Goal: Task Accomplishment & Management: Manage account settings

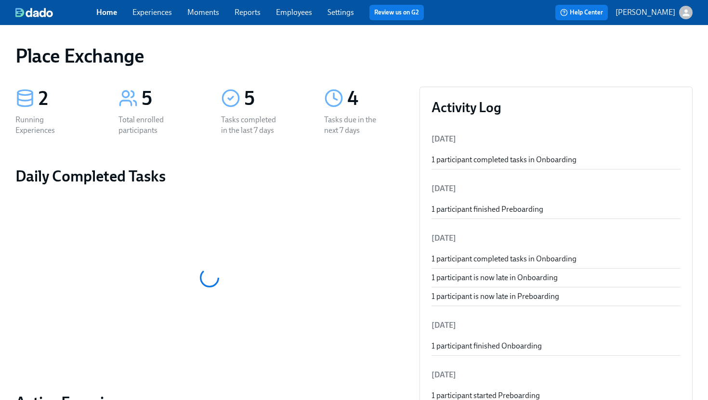
click at [166, 9] on link "Experiences" at bounding box center [151, 12] width 39 height 9
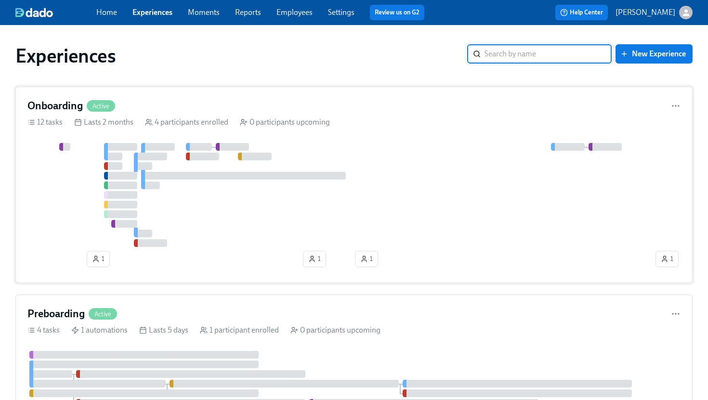
click at [222, 101] on div "Onboarding Active" at bounding box center [353, 106] width 653 height 14
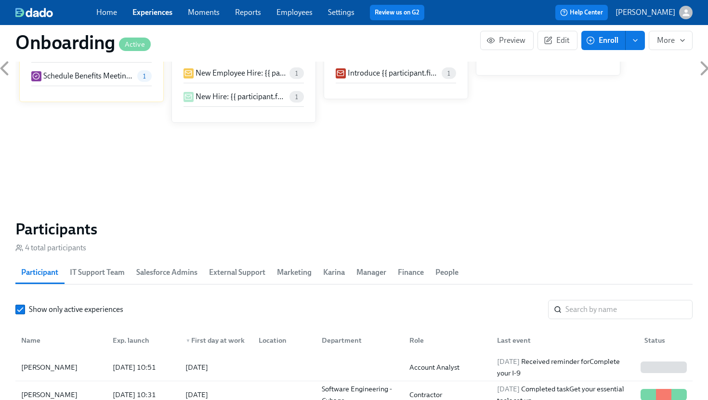
scroll to position [823, 0]
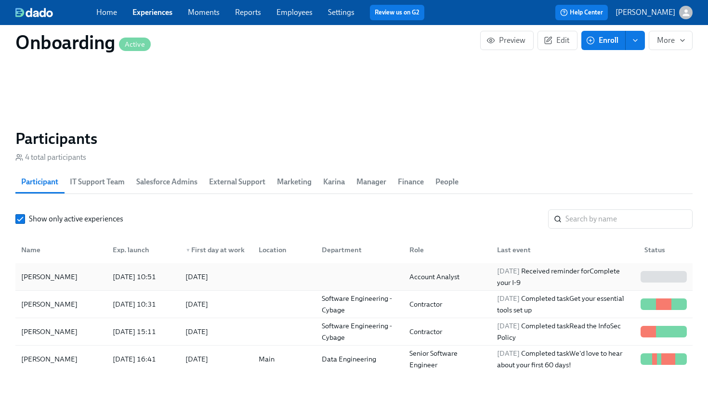
click at [49, 275] on div "[PERSON_NAME]" at bounding box center [49, 277] width 64 height 12
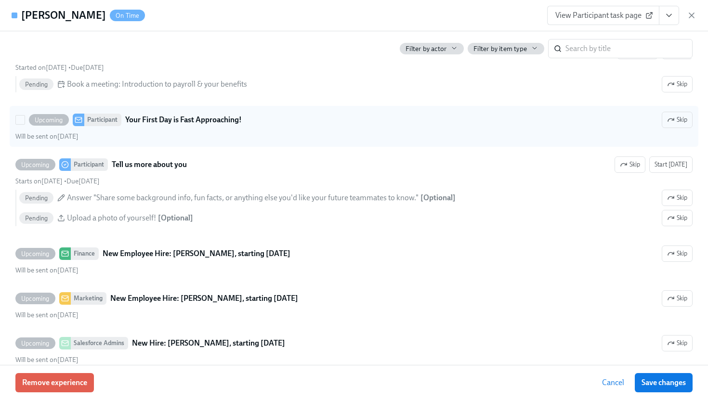
scroll to position [746, 0]
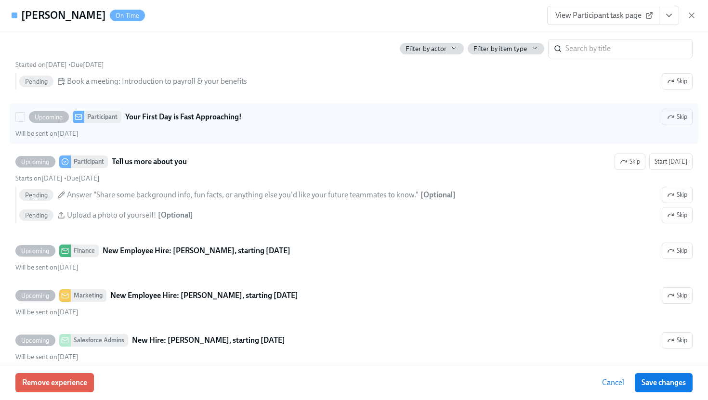
click at [266, 125] on div "Upcoming Participant Your First Day is Fast Approaching! Skip" at bounding box center [353, 117] width 677 height 16
click at [25, 121] on input "Upcoming Participant Your First Day is Fast Approaching! Skip Will be sent on A…" at bounding box center [20, 117] width 9 height 9
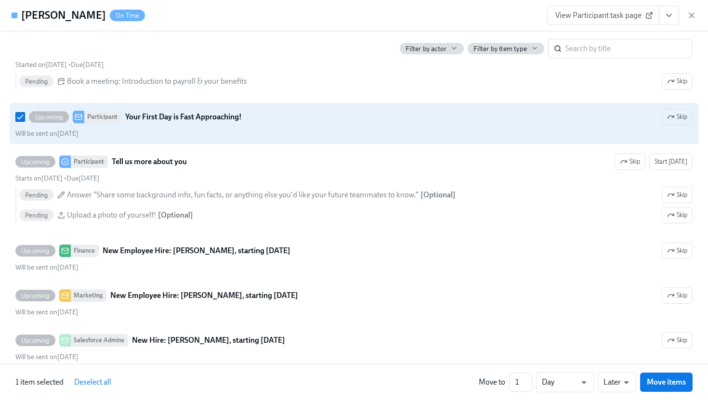
click at [266, 125] on div "Upcoming Participant Your First Day is Fast Approaching! Skip" at bounding box center [353, 117] width 677 height 16
click at [25, 121] on input "Upcoming Participant Your First Day is Fast Approaching! Skip Will be sent on A…" at bounding box center [20, 117] width 9 height 9
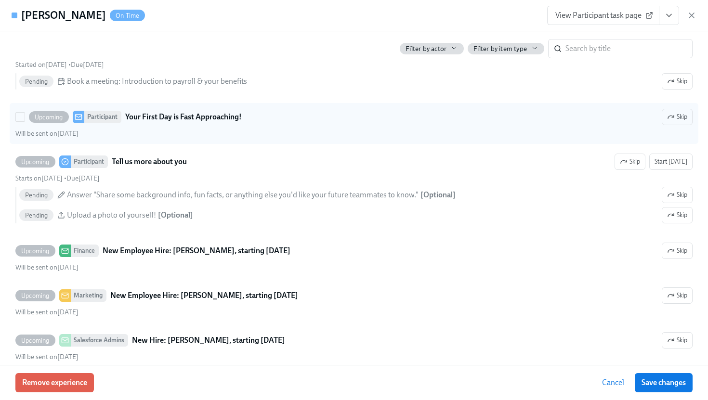
click at [266, 125] on div "Upcoming Participant Your First Day is Fast Approaching! Skip" at bounding box center [353, 117] width 677 height 16
click at [25, 121] on input "Upcoming Participant Your First Day is Fast Approaching! Skip Will be sent on A…" at bounding box center [20, 117] width 9 height 9
checkbox input "true"
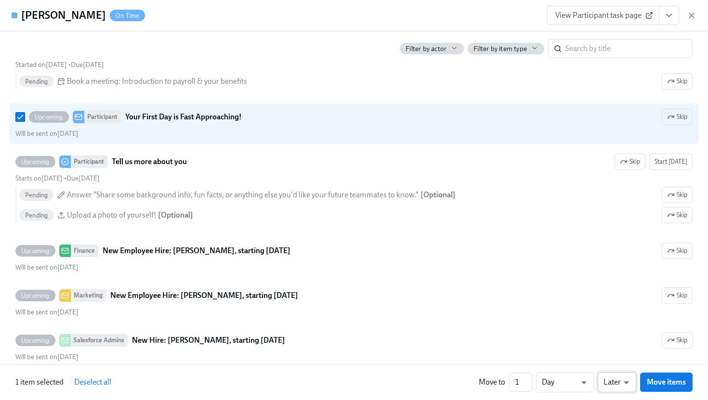
click at [617, 365] on li "Earlier" at bounding box center [617, 364] width 39 height 16
type input "earlier"
click at [672, 381] on span "Move items" at bounding box center [666, 383] width 39 height 10
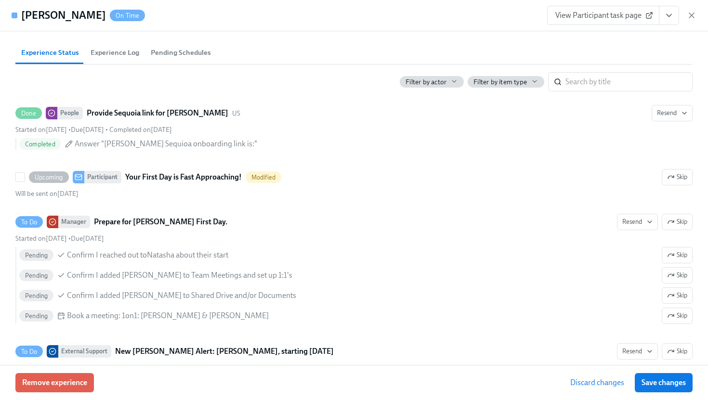
scroll to position [351, 0]
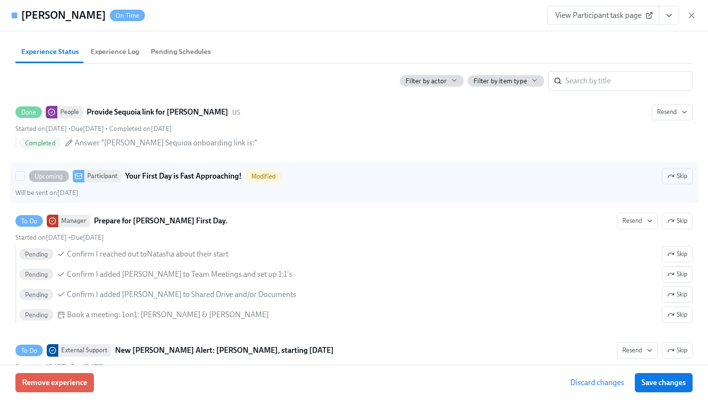
click at [195, 182] on strong "Your First Day is Fast Approaching!" at bounding box center [183, 177] width 117 height 12
click at [25, 181] on input "Upcoming Participant Your First Day is Fast Approaching! Modified Skip Will be …" at bounding box center [20, 176] width 9 height 9
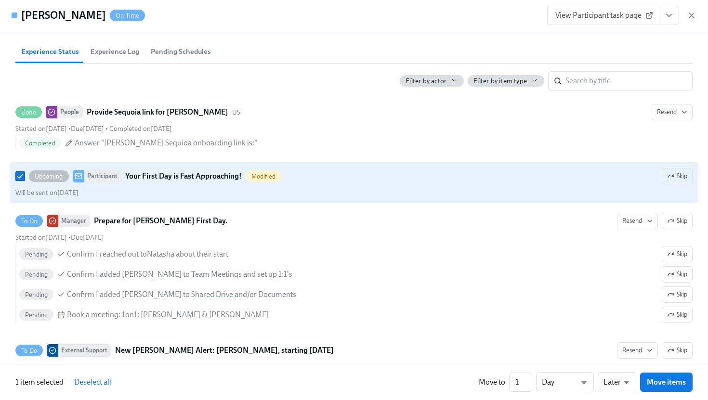
click at [195, 182] on strong "Your First Day is Fast Approaching!" at bounding box center [183, 177] width 117 height 12
click at [25, 181] on input "Upcoming Participant Your First Day is Fast Approaching! Modified Skip Will be …" at bounding box center [20, 176] width 9 height 9
checkbox input "false"
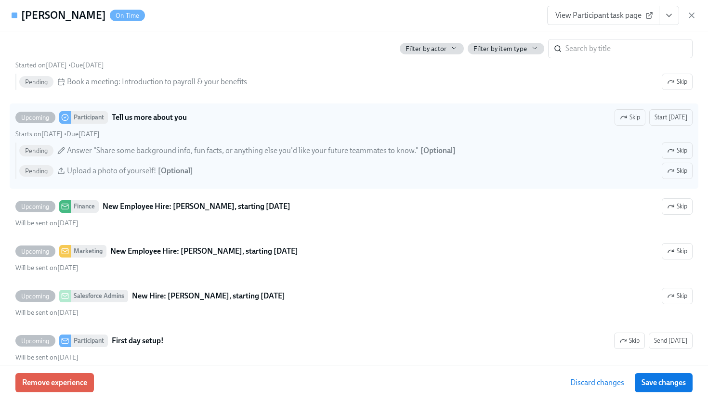
scroll to position [791, 0]
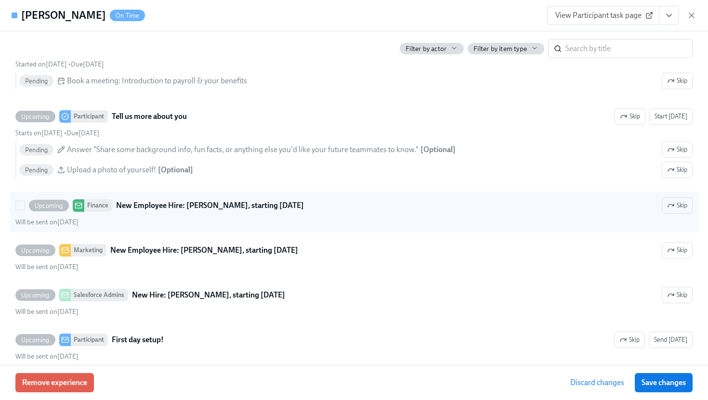
click at [560, 214] on div "Upcoming Finance New Employee Hire: Natasha Clarke, starting September 2nd Skip" at bounding box center [353, 205] width 677 height 16
click at [25, 210] on input "Upcoming Finance New Employee Hire: Natasha Clarke, starting September 2nd Skip…" at bounding box center [20, 205] width 9 height 9
checkbox input "true"
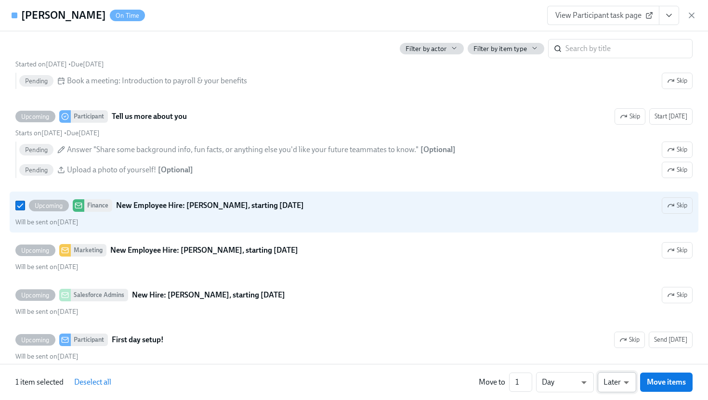
click at [616, 362] on li "Earlier" at bounding box center [617, 364] width 39 height 16
type input "earlier"
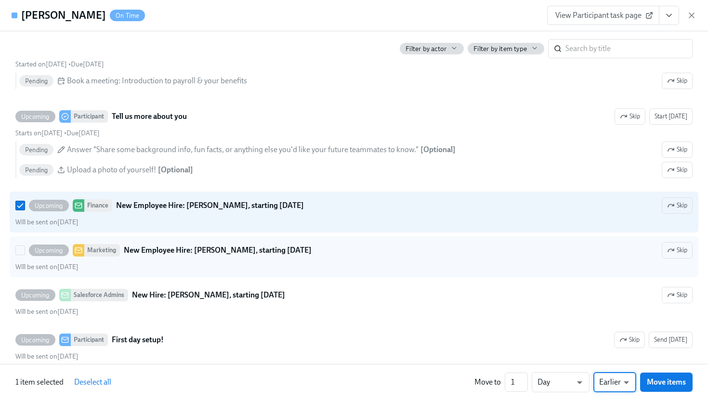
click at [600, 256] on div "Upcoming Marketing New Employee Hire: Natasha Clarke, starting September 2nd Sk…" at bounding box center [353, 250] width 677 height 16
click at [25, 255] on input "Upcoming Marketing New Employee Hire: [PERSON_NAME], starting [DATE] Skip Will …" at bounding box center [20, 250] width 9 height 9
checkbox input "true"
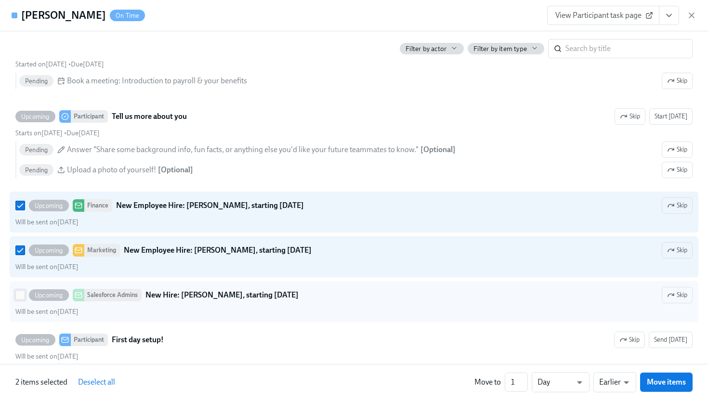
click at [18, 300] on input "Upcoming Salesforce Admins New Hire: Natasha Clarke, starting September 2nd Ski…" at bounding box center [20, 295] width 9 height 9
checkbox input "true"
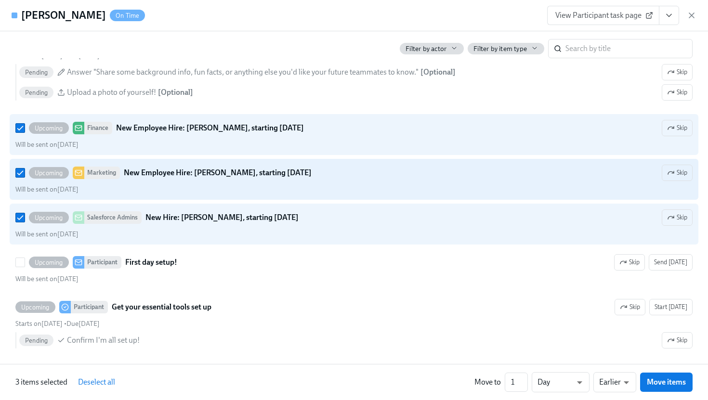
scroll to position [873, 0]
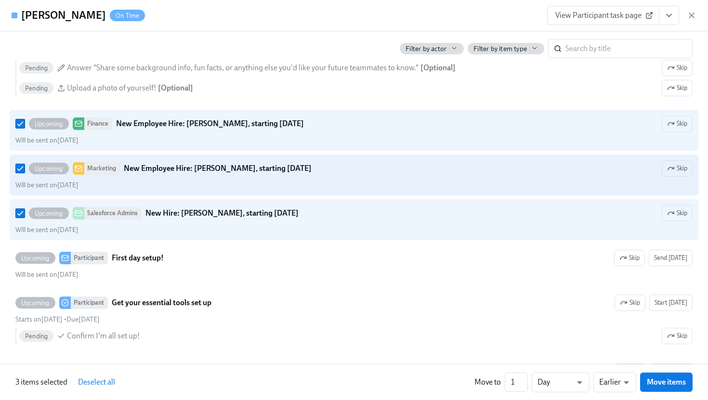
click at [461, 190] on div "Will be sent on August 29th" at bounding box center [353, 185] width 677 height 9
click at [25, 173] on input "Upcoming Marketing New Employee Hire: [PERSON_NAME], starting [DATE] Skip Will …" at bounding box center [20, 168] width 9 height 9
checkbox input "false"
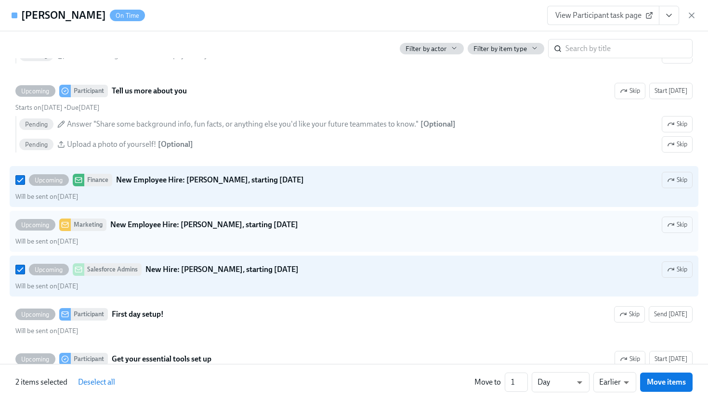
scroll to position [818, 0]
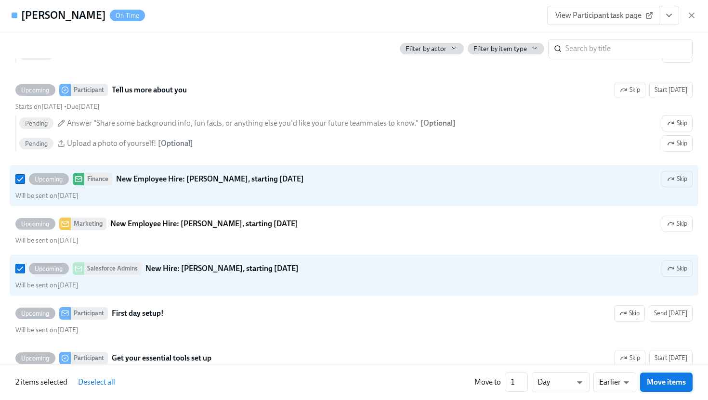
click at [673, 380] on span "Move items" at bounding box center [666, 383] width 39 height 10
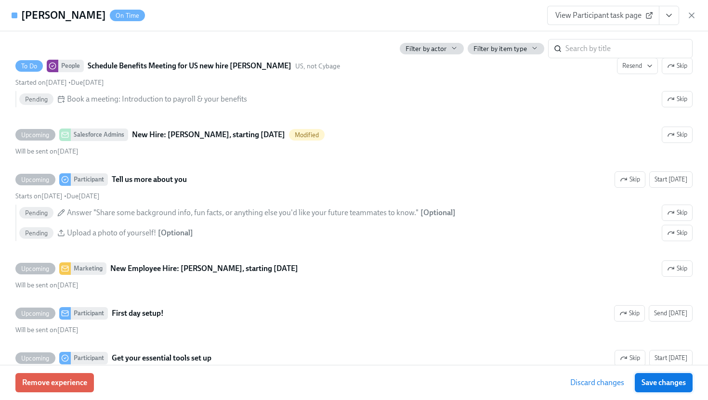
click at [668, 381] on span "Save changes" at bounding box center [664, 383] width 44 height 10
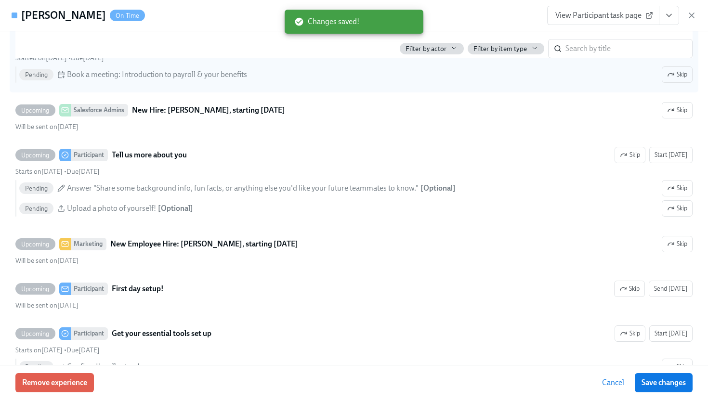
scroll to position [843, 0]
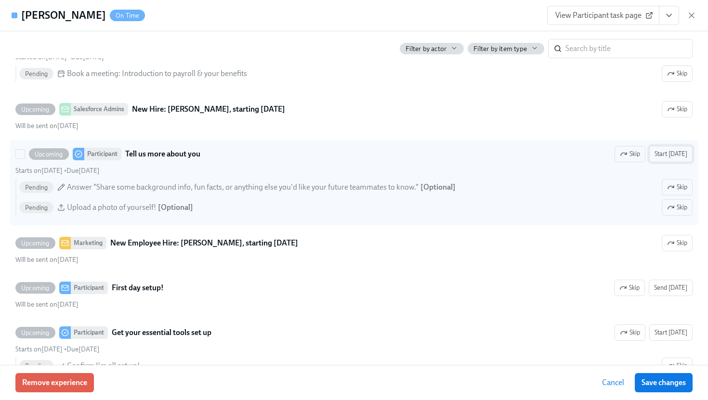
click at [684, 159] on span "Start [DATE]" at bounding box center [671, 154] width 33 height 10
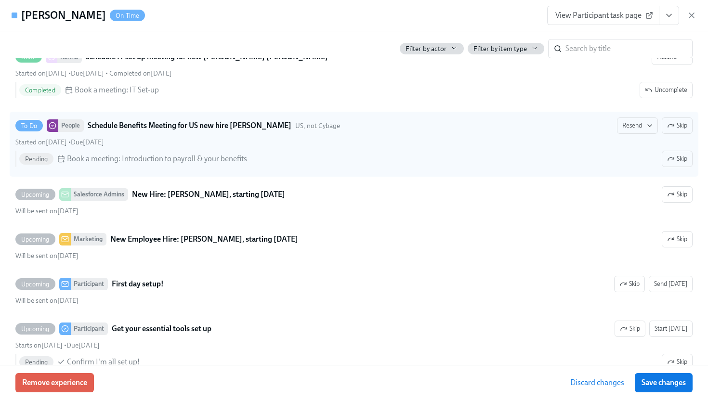
scroll to position [855, 0]
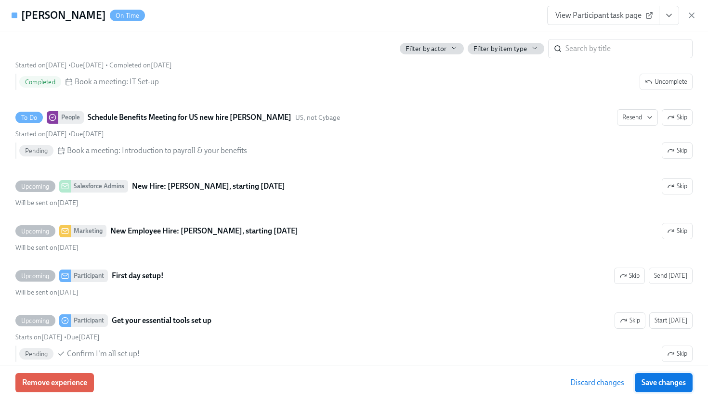
click at [668, 381] on span "Save changes" at bounding box center [664, 383] width 44 height 10
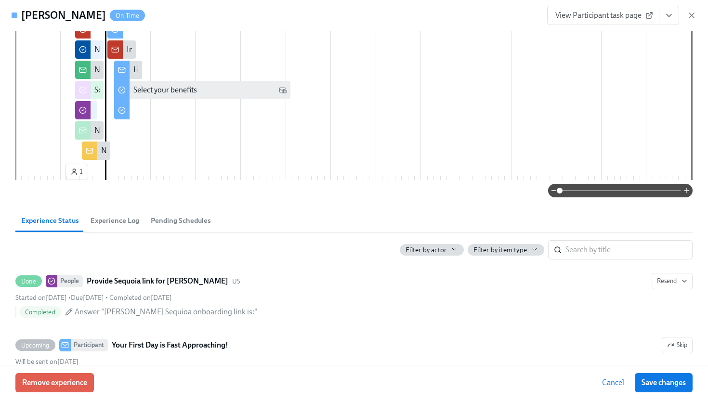
scroll to position [0, 0]
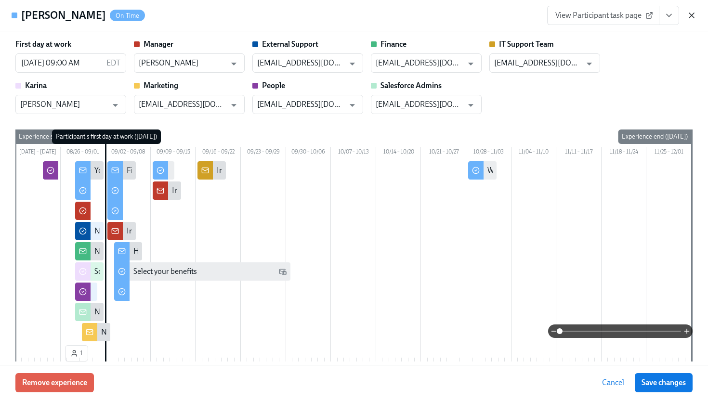
click at [692, 16] on icon "button" at bounding box center [691, 15] width 5 height 5
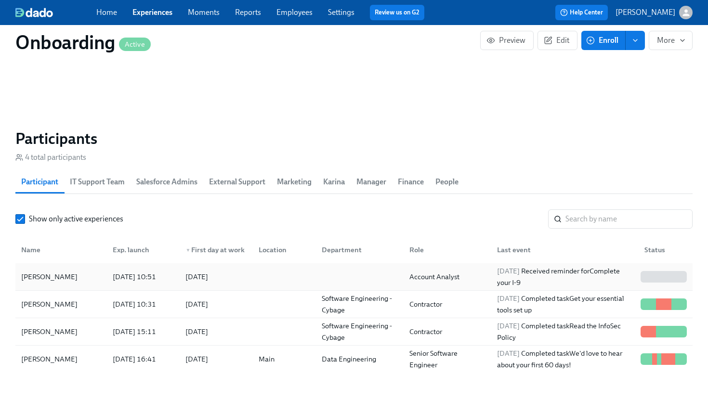
click at [67, 276] on div "[PERSON_NAME]" at bounding box center [49, 277] width 64 height 12
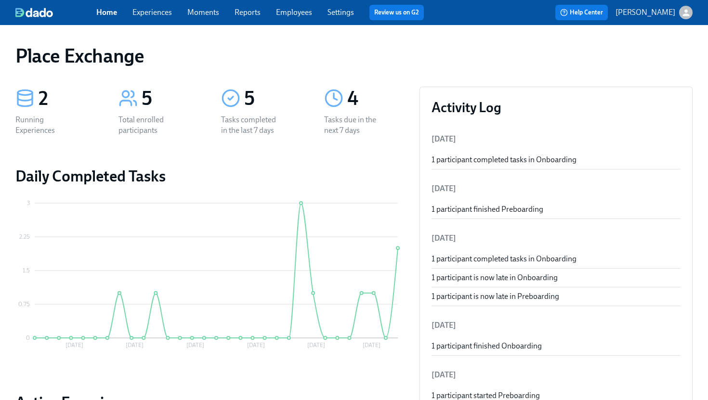
click at [144, 13] on link "Experiences" at bounding box center [151, 12] width 39 height 9
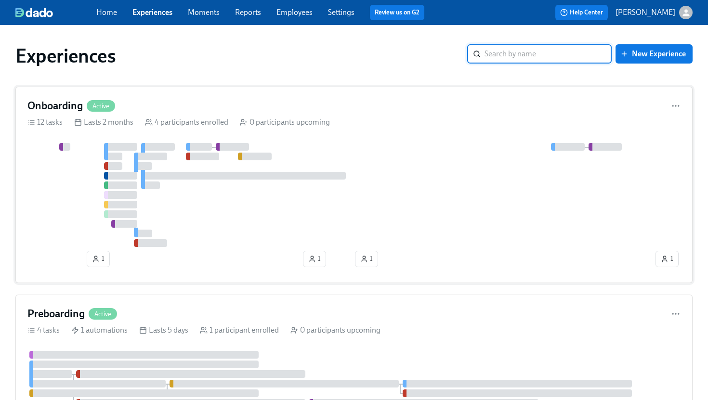
click at [273, 199] on div at bounding box center [340, 195] width 626 height 104
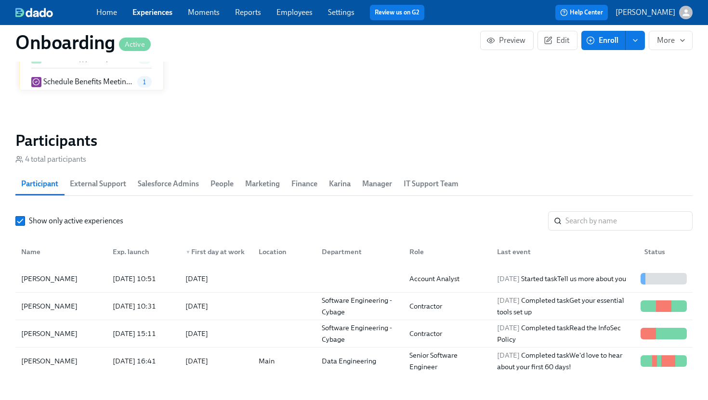
scroll to position [825, 0]
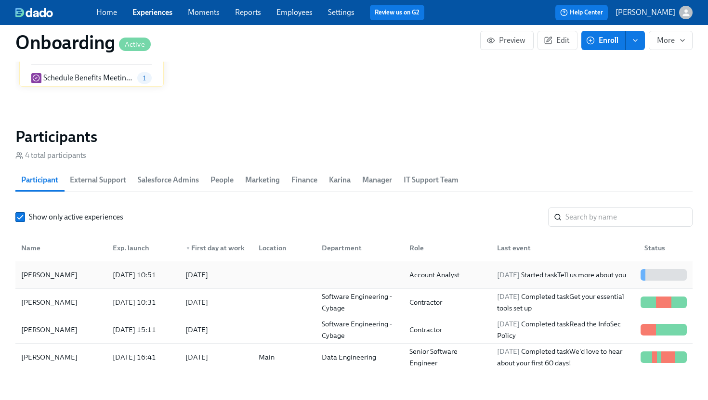
click at [67, 276] on div "[PERSON_NAME]" at bounding box center [49, 275] width 64 height 12
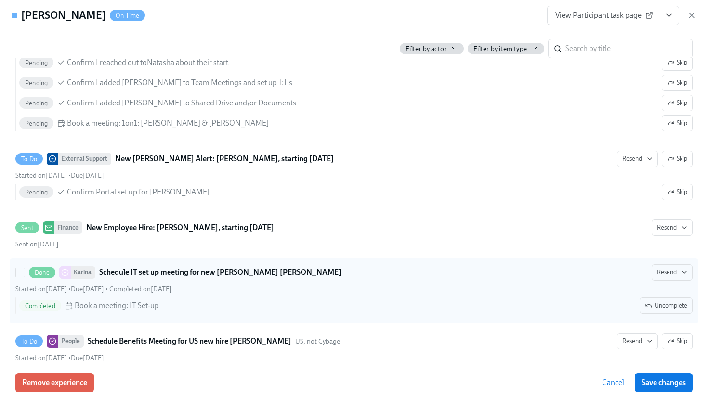
scroll to position [641, 0]
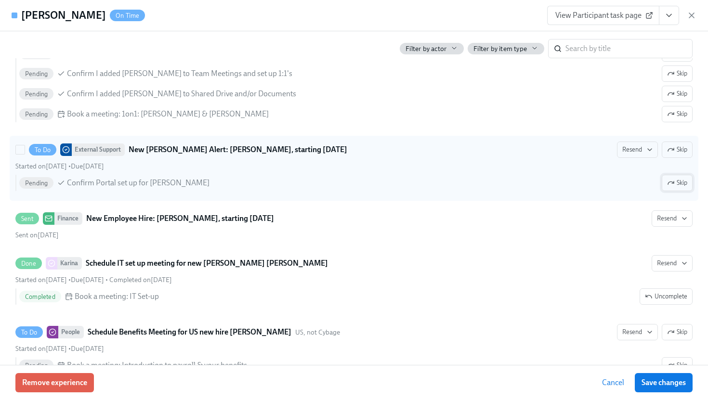
click at [675, 188] on span "Skip" at bounding box center [677, 183] width 20 height 10
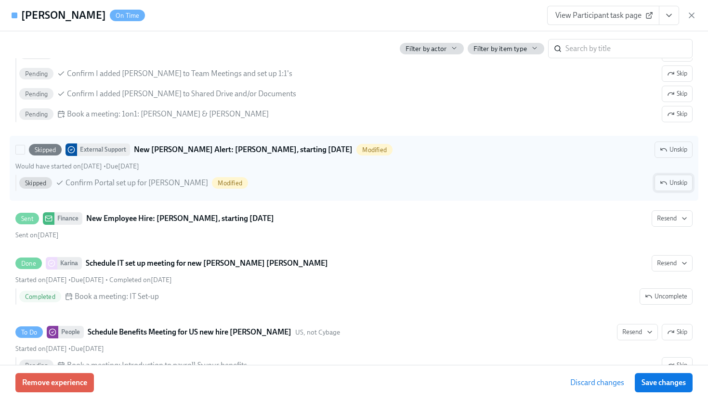
click at [674, 188] on span "Unskip" at bounding box center [673, 183] width 27 height 10
click at [493, 158] on div "To Do External Support New [PERSON_NAME] Alert: [PERSON_NAME], starting [DATE] …" at bounding box center [353, 150] width 677 height 16
click at [25, 154] on input "To Do External Support New [PERSON_NAME] Alert: [PERSON_NAME], starting [DATE] …" at bounding box center [20, 149] width 9 height 9
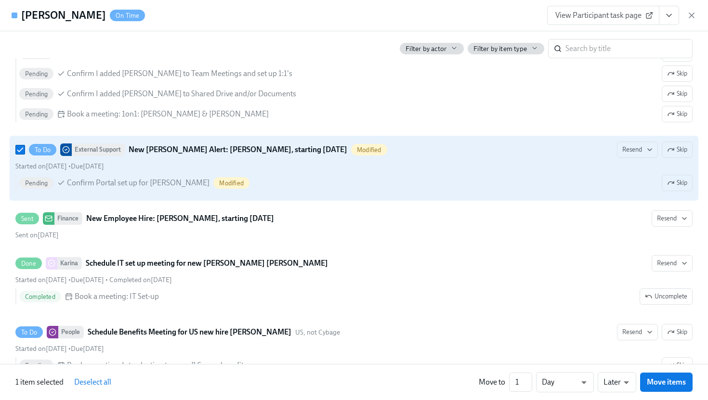
click at [493, 158] on div "To Do External Support New [PERSON_NAME] Alert: [PERSON_NAME], starting [DATE] …" at bounding box center [353, 150] width 677 height 16
click at [25, 154] on input "To Do External Support New [PERSON_NAME] Alert: [PERSON_NAME], starting [DATE] …" at bounding box center [20, 149] width 9 height 9
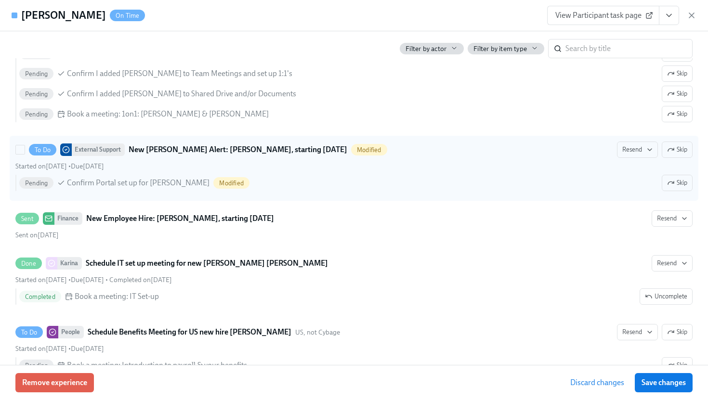
click at [451, 171] on div "Started on [DATE] • Due [DATE]" at bounding box center [353, 166] width 677 height 9
click at [25, 154] on input "To Do External Support New [PERSON_NAME] Alert: [PERSON_NAME], starting [DATE] …" at bounding box center [20, 149] width 9 height 9
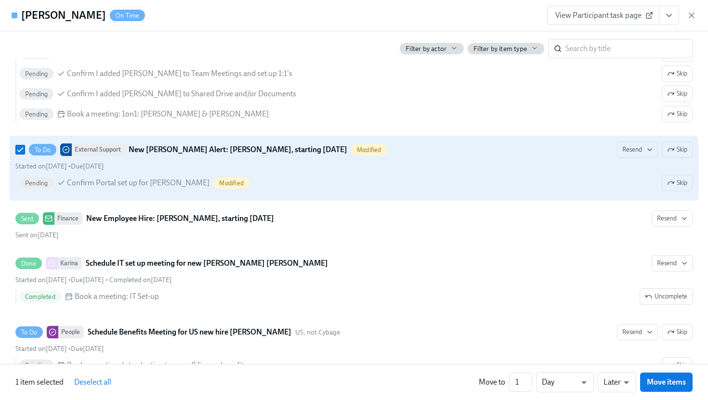
click at [451, 171] on div "Started on [DATE] • Due [DATE]" at bounding box center [353, 166] width 677 height 9
click at [25, 154] on input "To Do External Support New [PERSON_NAME] Alert: [PERSON_NAME], starting [DATE] …" at bounding box center [20, 149] width 9 height 9
checkbox input "false"
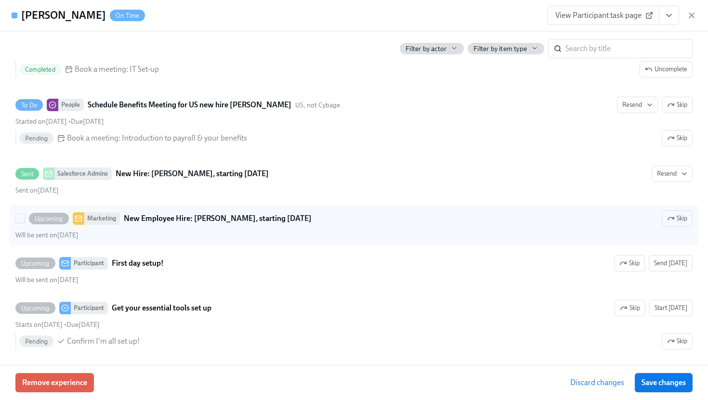
scroll to position [871, 0]
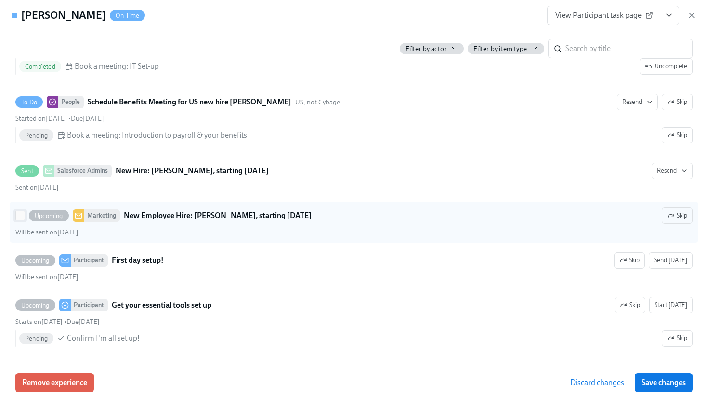
click at [20, 220] on input "Upcoming Marketing New Employee Hire: [PERSON_NAME], starting [DATE] Skip Will …" at bounding box center [20, 215] width 9 height 9
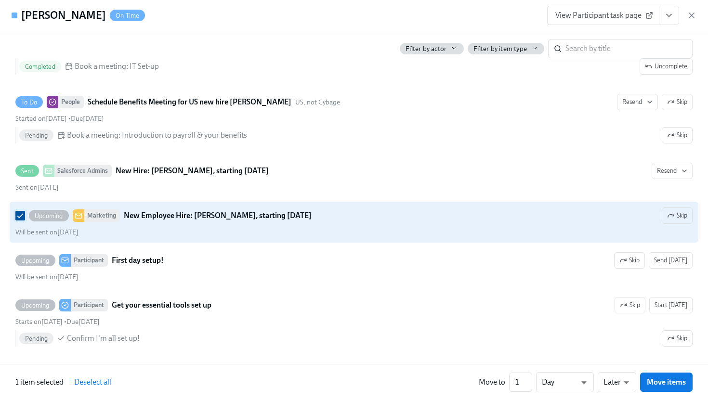
click at [20, 220] on input "Upcoming Marketing New Employee Hire: [PERSON_NAME], starting [DATE] Skip Will …" at bounding box center [20, 215] width 9 height 9
checkbox input "false"
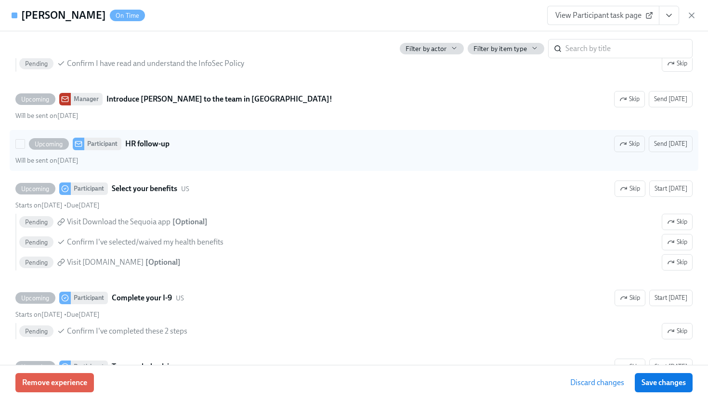
scroll to position [1238, 0]
